Goal: Task Accomplishment & Management: Use online tool/utility

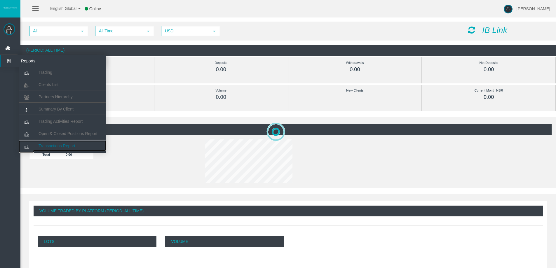
click at [72, 146] on span "Transactions Report" at bounding box center [57, 146] width 37 height 5
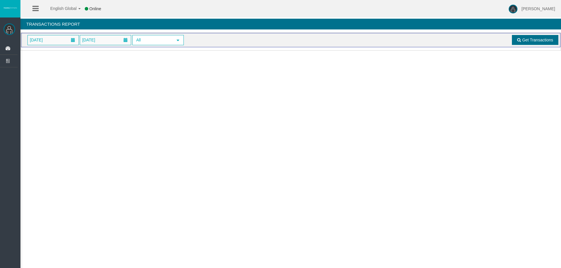
click at [526, 38] on span "Get Transactions" at bounding box center [537, 40] width 31 height 5
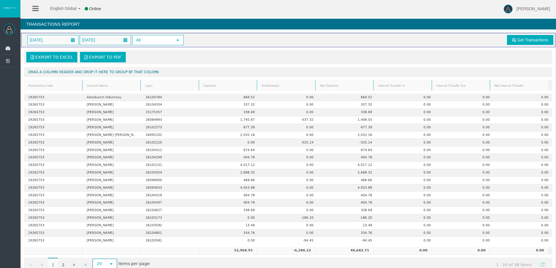
click at [109, 262] on span "select" at bounding box center [111, 264] width 5 height 5
click at [103, 242] on li "100" at bounding box center [104, 242] width 23 height 9
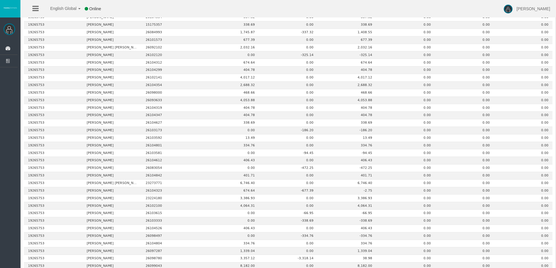
scroll to position [149, 0]
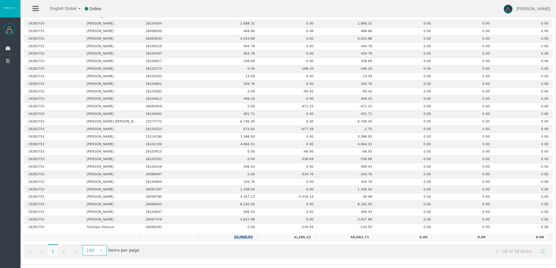
drag, startPoint x: 233, startPoint y: 238, endPoint x: 251, endPoint y: 238, distance: 17.8
click at [251, 238] on td "52,968.93" at bounding box center [228, 238] width 58 height 8
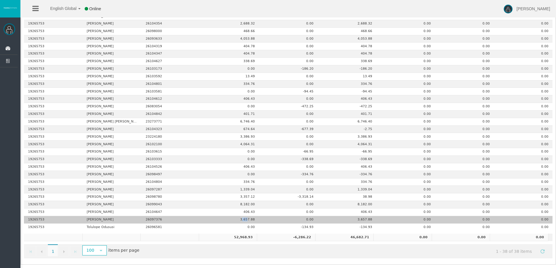
drag, startPoint x: 241, startPoint y: 219, endPoint x: 246, endPoint y: 219, distance: 5.6
click at [246, 219] on td "3,657.88" at bounding box center [229, 220] width 59 height 8
